Goal: Transaction & Acquisition: Purchase product/service

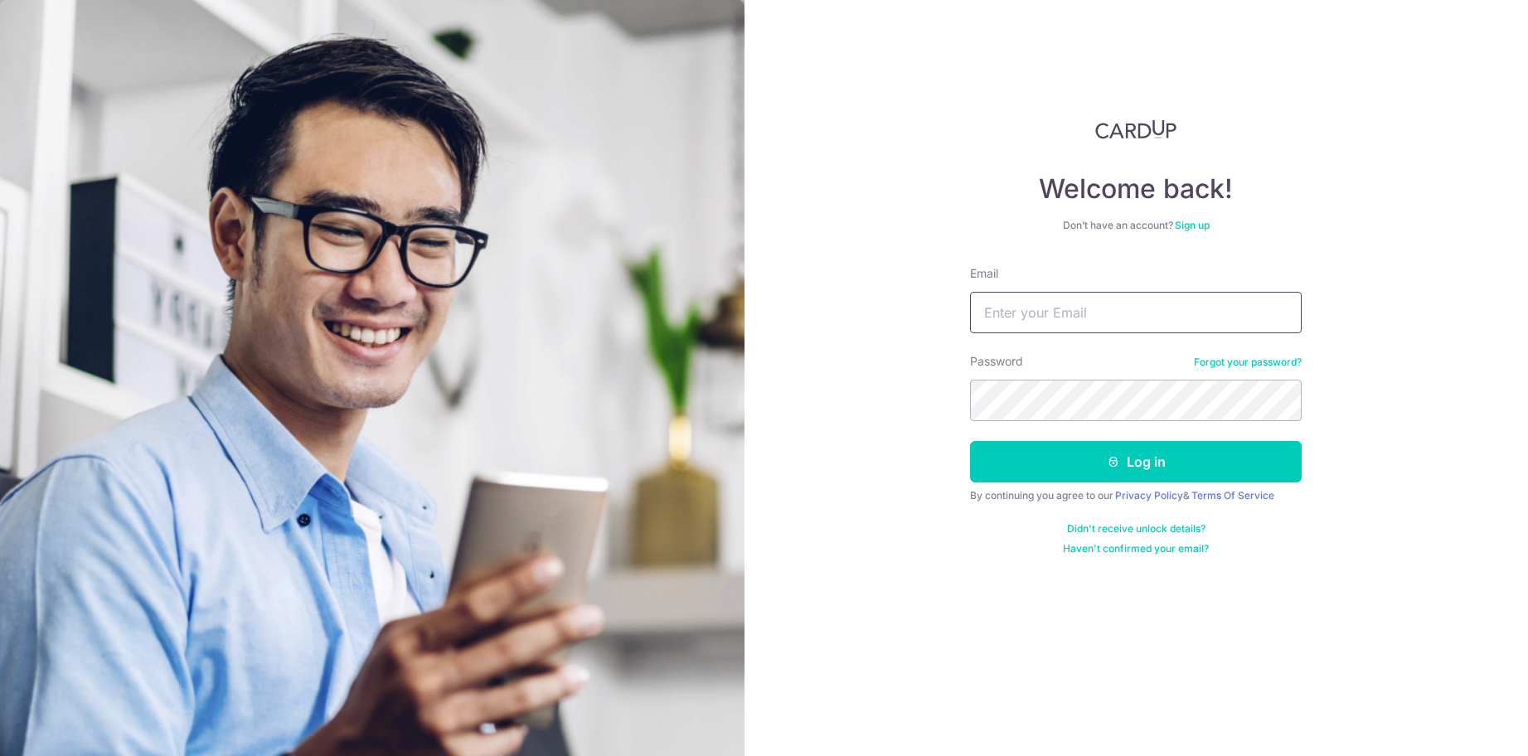
click at [1059, 304] on input "Email" at bounding box center [1136, 312] width 332 height 41
type input "turbanpopcornpip@gmail.com"
click at [970, 441] on button "Log in" at bounding box center [1136, 461] width 332 height 41
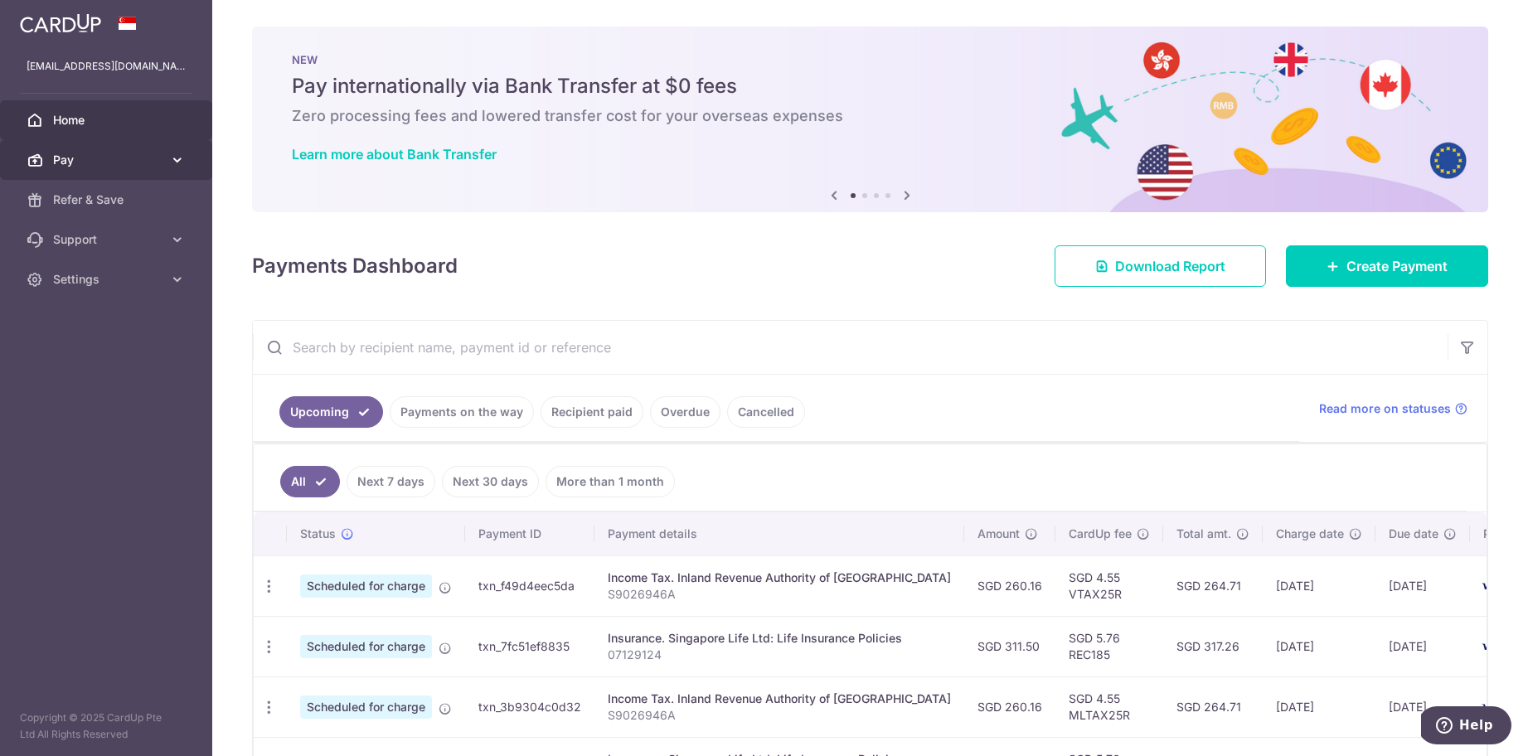
click at [110, 170] on link "Pay" at bounding box center [106, 160] width 212 height 40
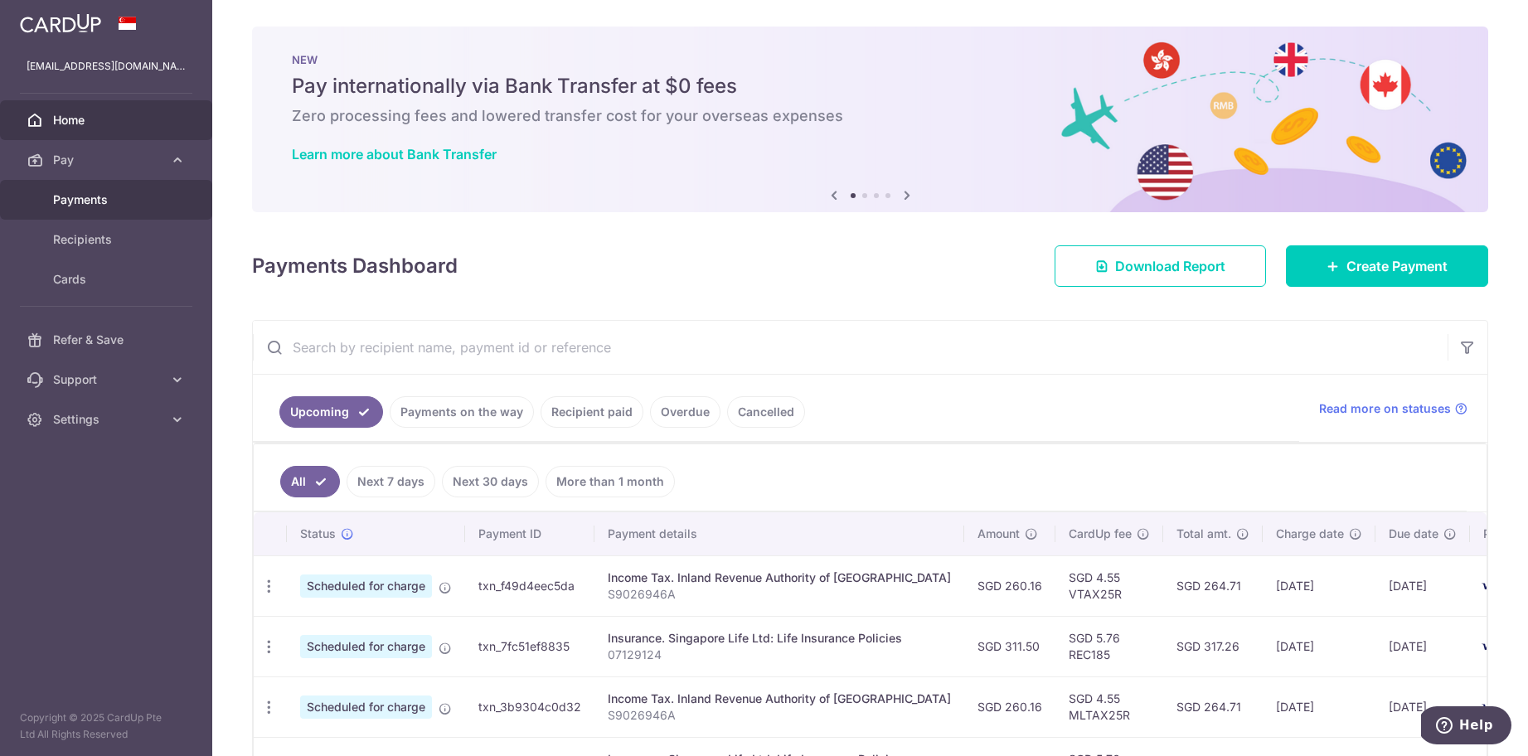
click at [108, 202] on span "Payments" at bounding box center [107, 200] width 109 height 17
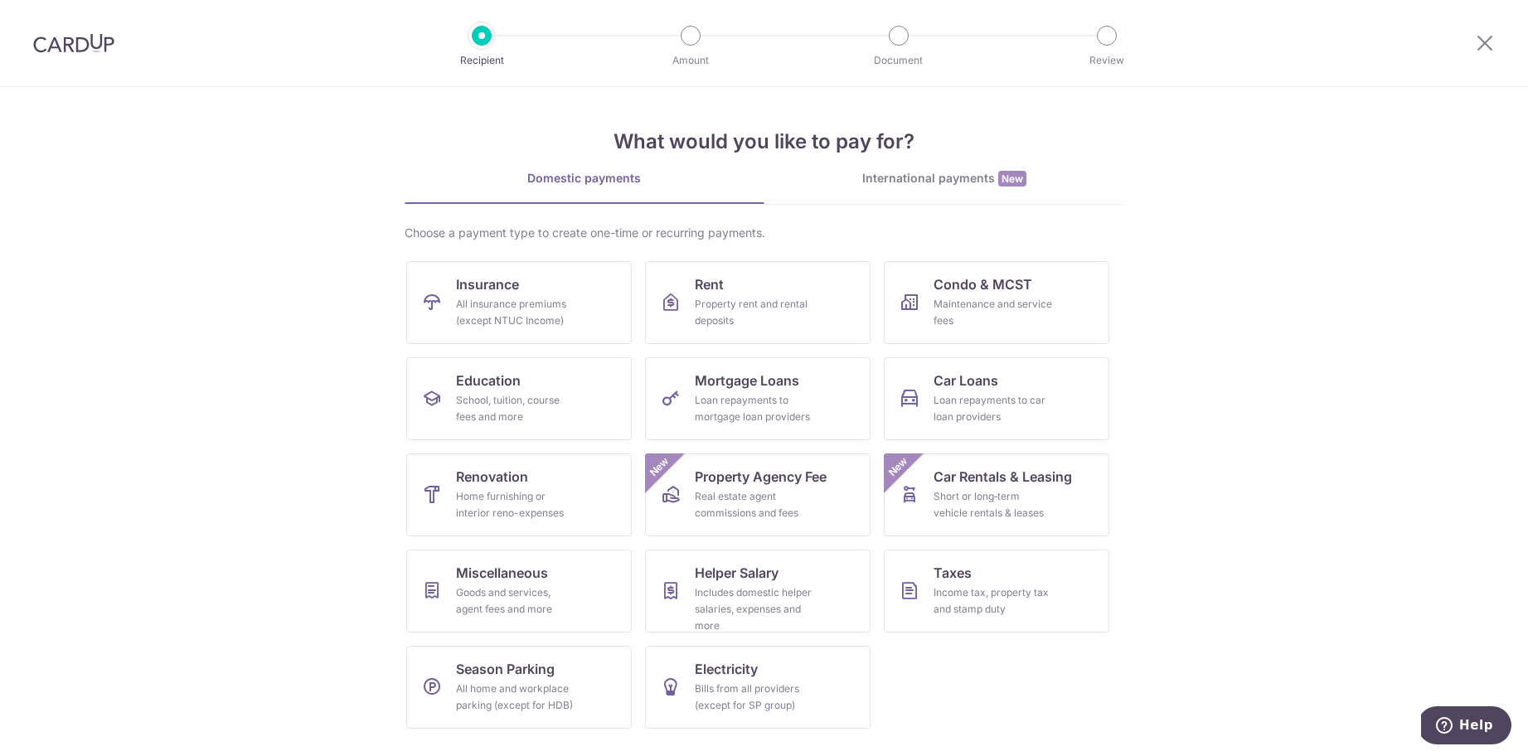
click at [916, 176] on div "International payments New" at bounding box center [945, 178] width 360 height 17
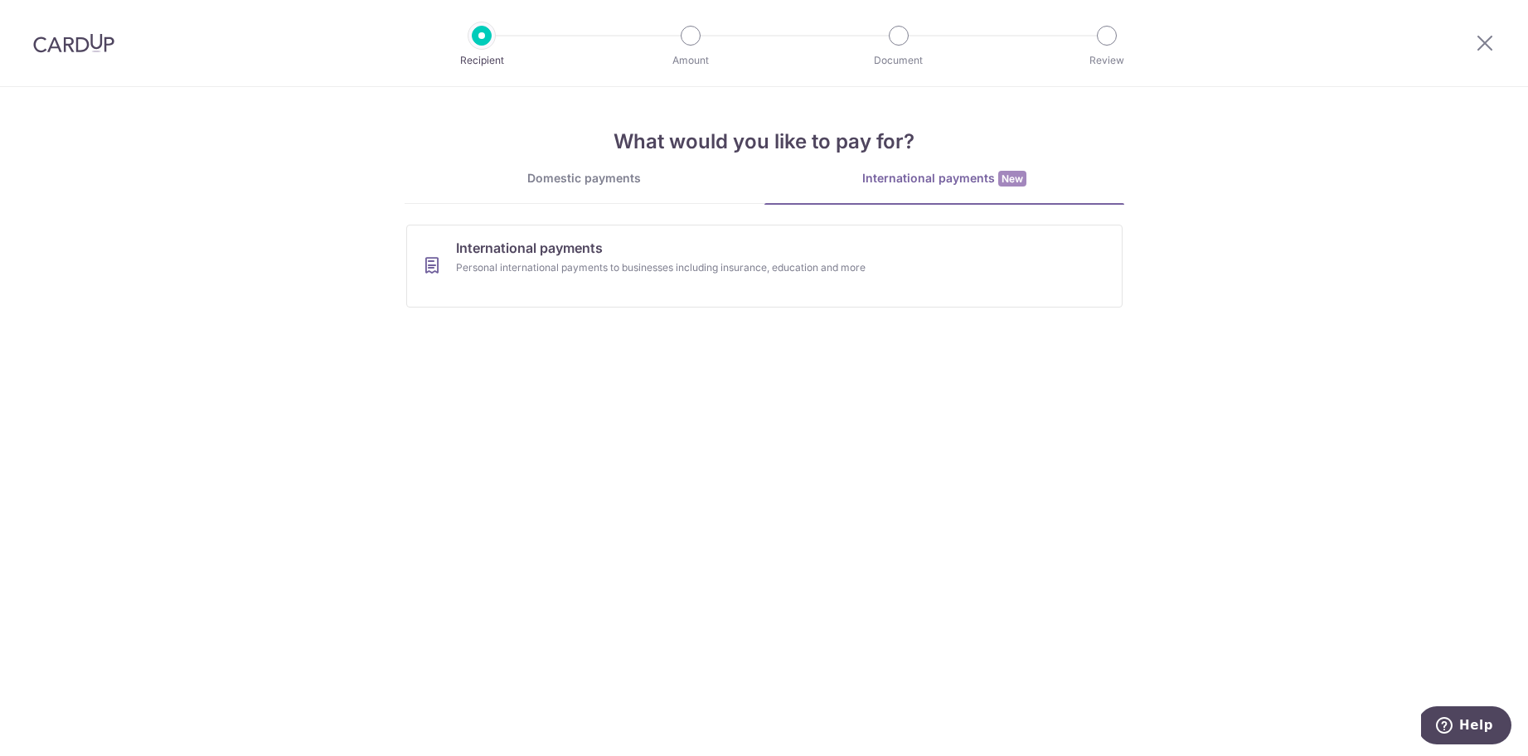
click at [673, 181] on div "Domestic payments" at bounding box center [585, 178] width 360 height 17
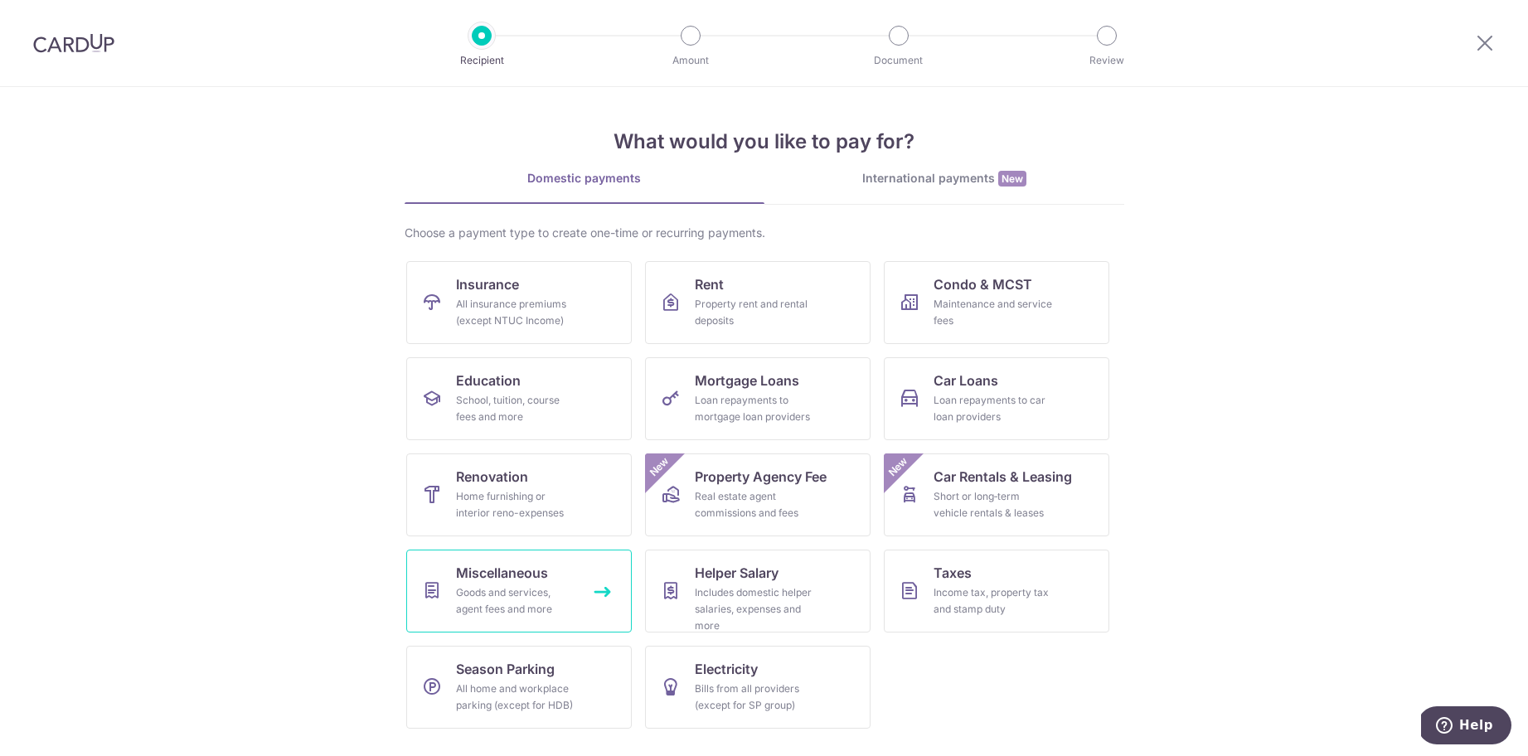
click at [524, 604] on div "Goods and services, agent fees and more" at bounding box center [515, 601] width 119 height 33
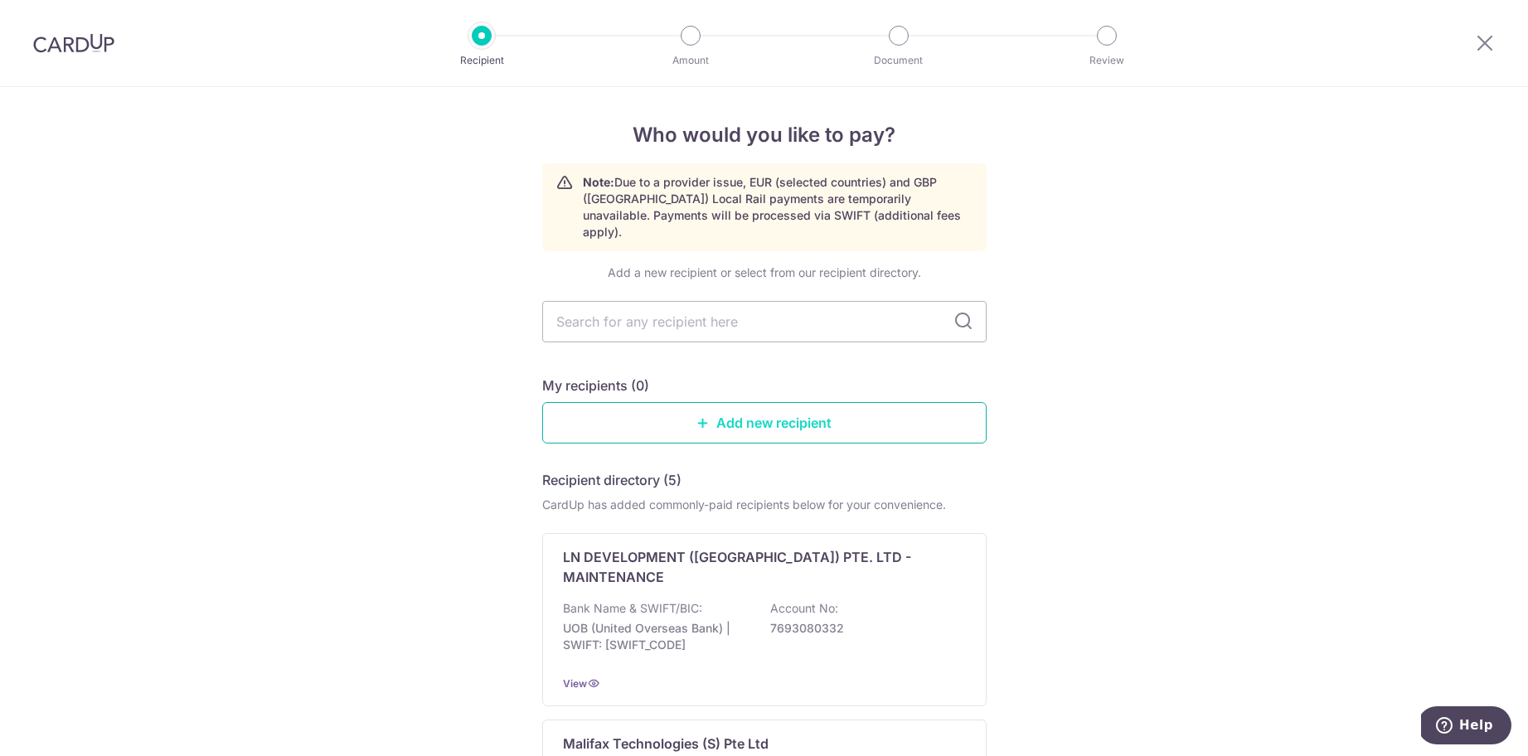
click at [760, 415] on link "Add new recipient" at bounding box center [764, 422] width 445 height 41
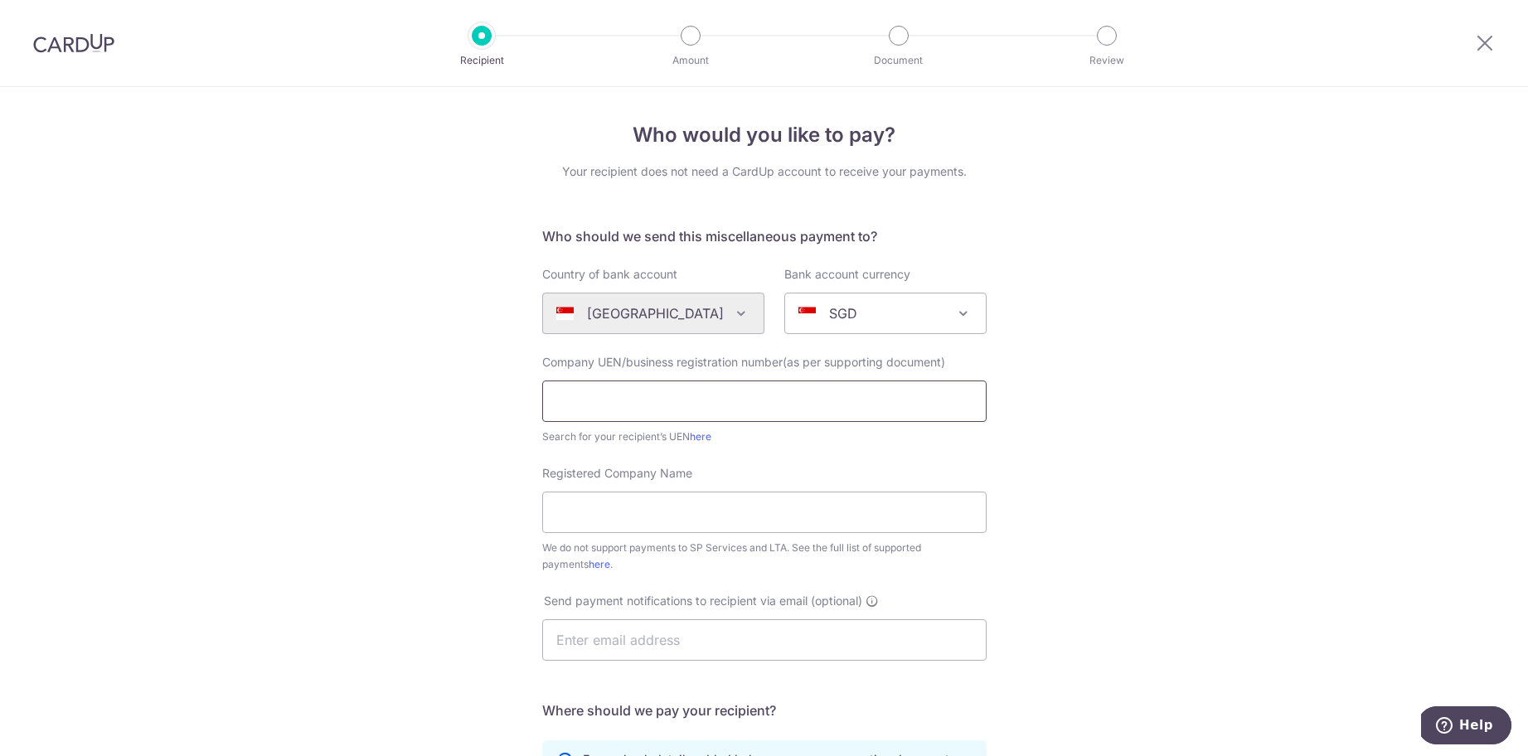
click at [760, 414] on input "text" at bounding box center [764, 401] width 445 height 41
drag, startPoint x: 953, startPoint y: 180, endPoint x: 573, endPoint y: 182, distance: 379.8
click at [571, 184] on div "Who would you like to pay? Your recipient does not need a CardUp account to rec…" at bounding box center [764, 578] width 445 height 917
drag, startPoint x: 547, startPoint y: 180, endPoint x: 986, endPoint y: 181, distance: 438.7
click at [970, 177] on div "Who would you like to pay? Your recipient does not need a CardUp account to rec…" at bounding box center [764, 578] width 445 height 917
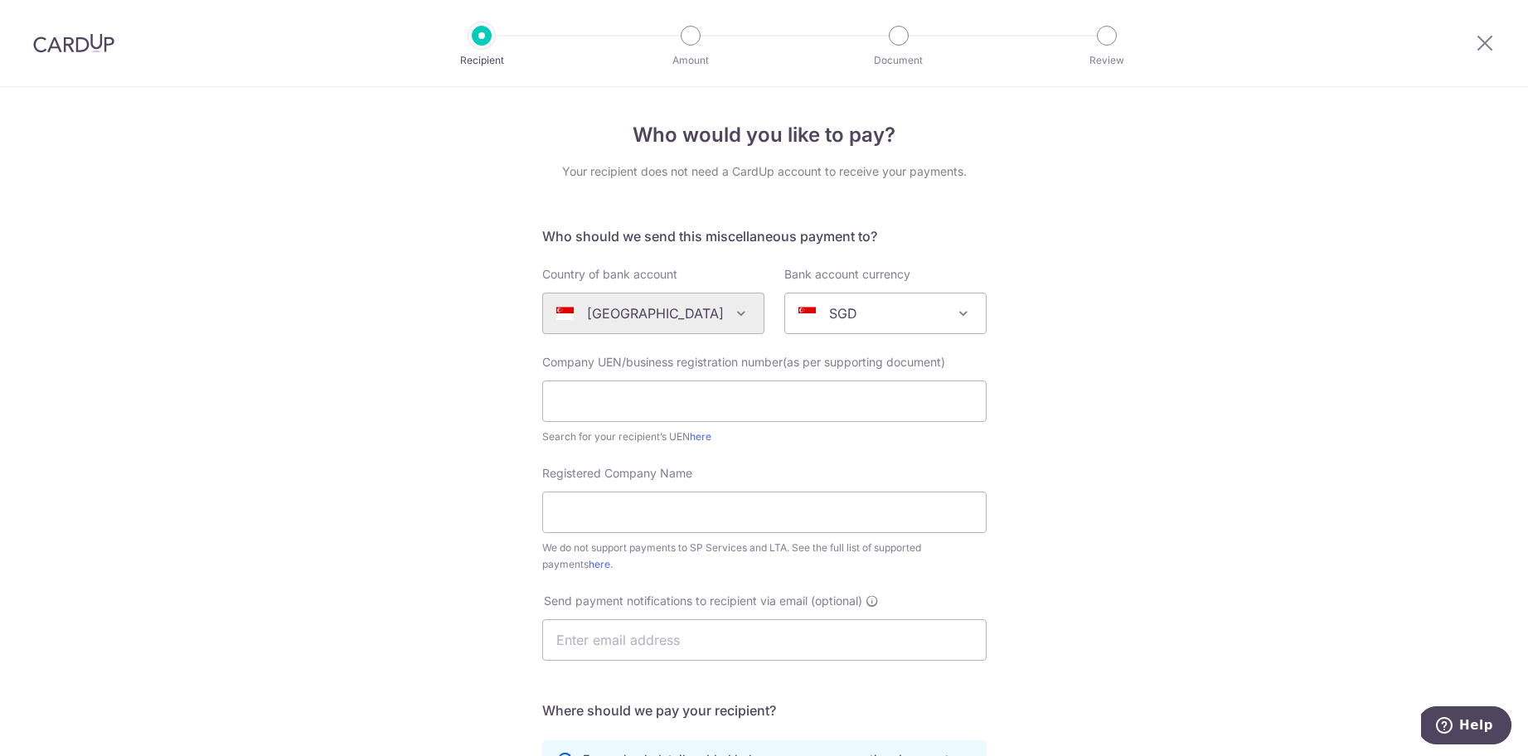
click at [1115, 203] on div "Who would you like to pay? Your recipient does not need a CardUp account to rec…" at bounding box center [764, 601] width 1528 height 1028
